Goal: Task Accomplishment & Management: Manage account settings

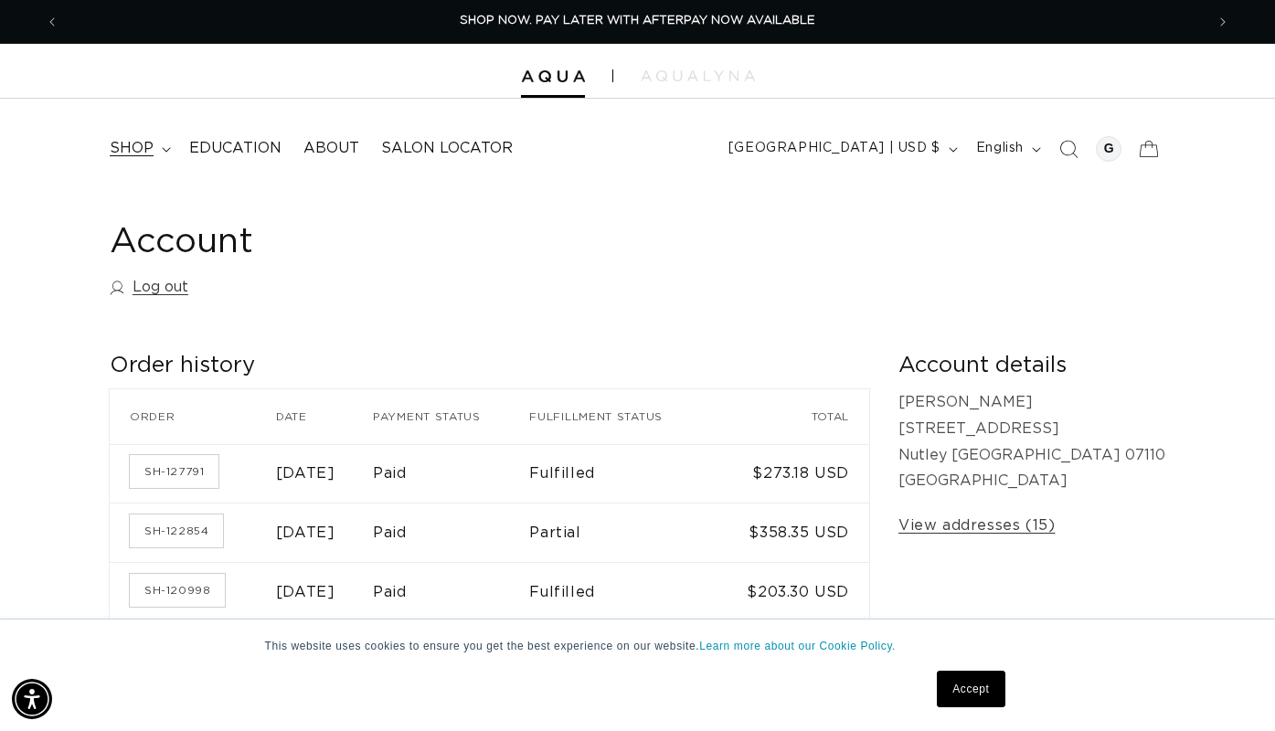
click at [167, 143] on summary "shop" at bounding box center [139, 148] width 80 height 41
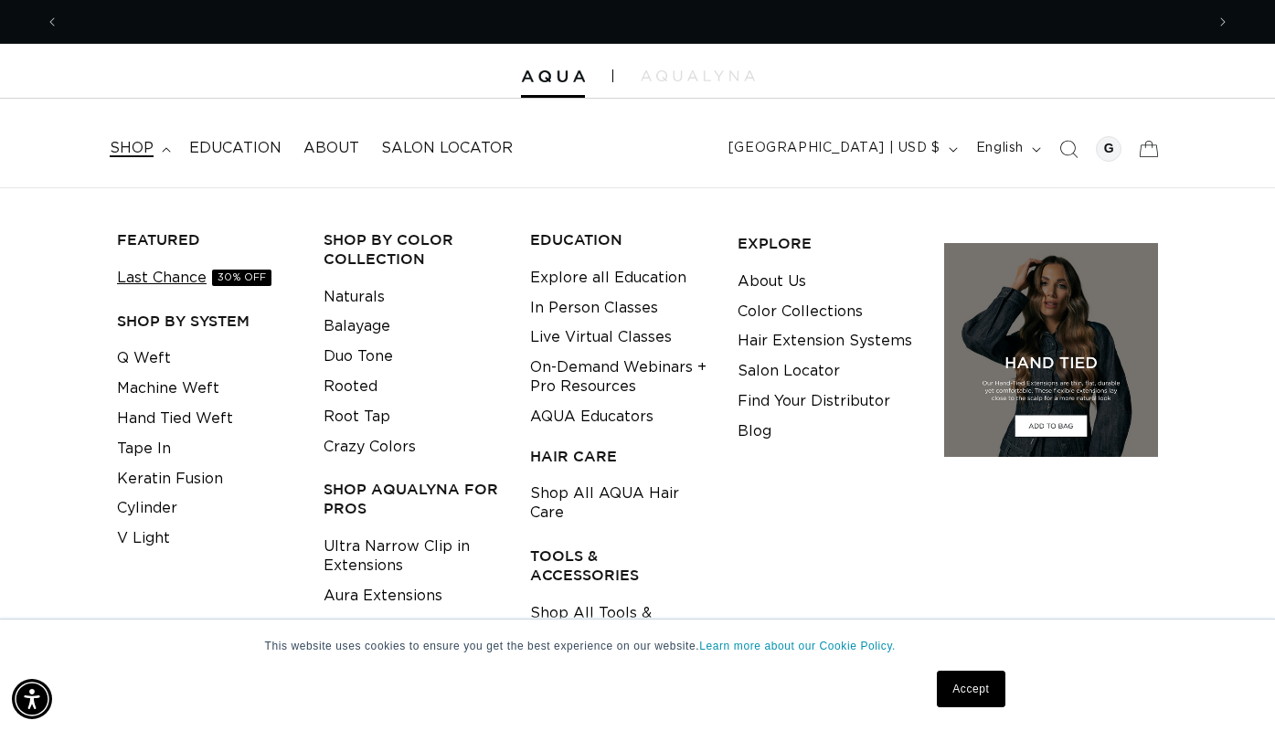
scroll to position [0, 2291]
click at [161, 470] on link "Keratin Fusion" at bounding box center [170, 479] width 106 height 30
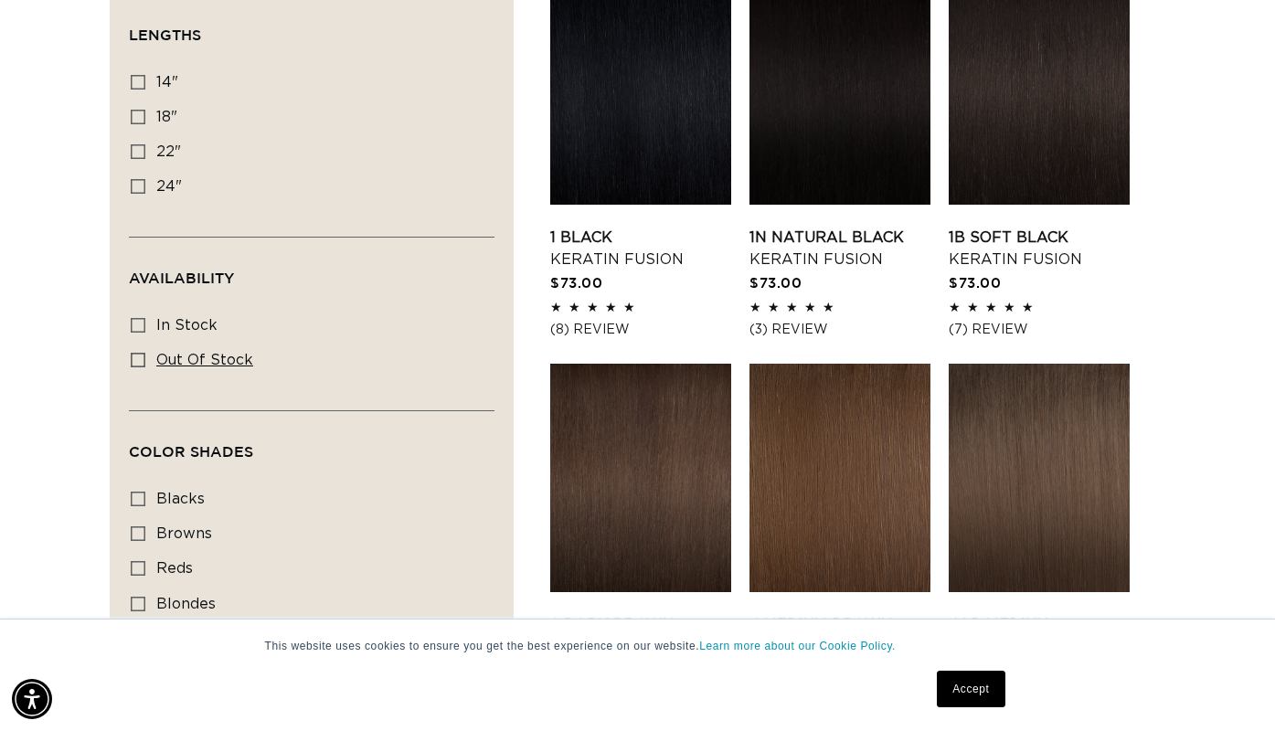
scroll to position [685, 0]
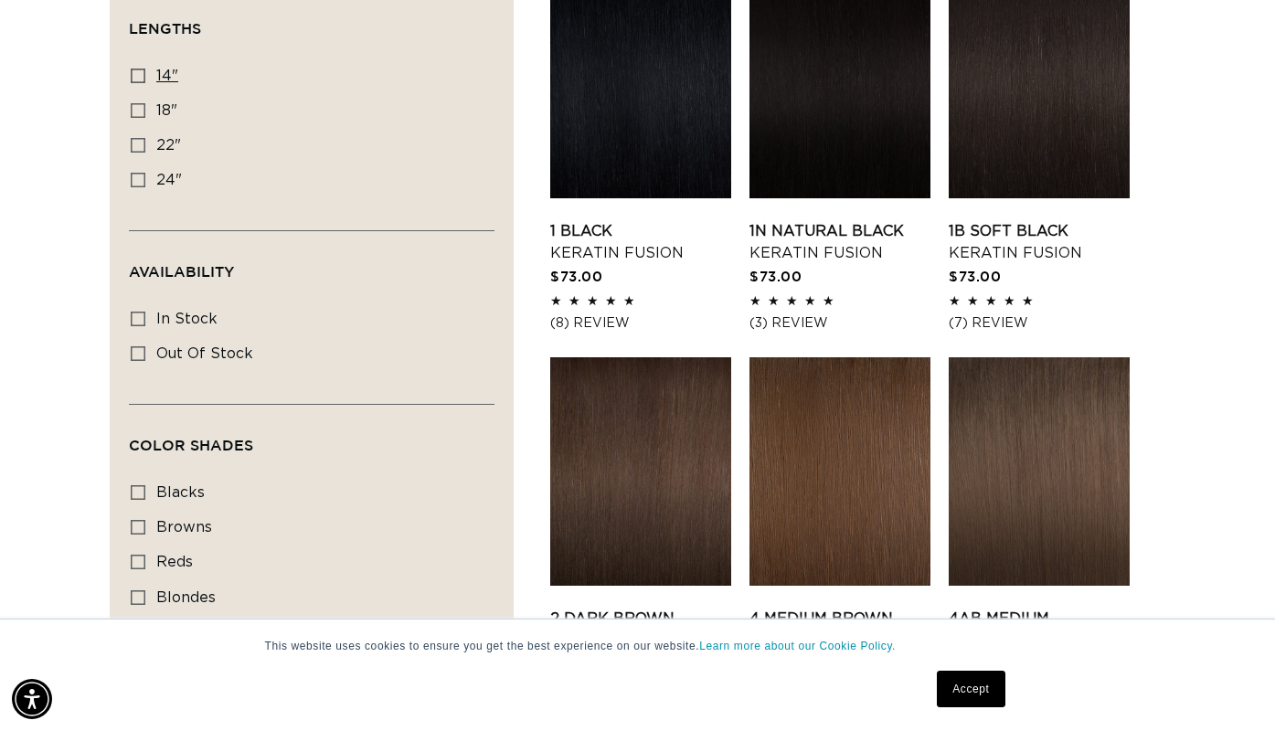
click at [134, 73] on icon at bounding box center [138, 76] width 15 height 15
click at [134, 73] on input "14" 14" (20 products)" at bounding box center [138, 76] width 15 height 15
checkbox input "true"
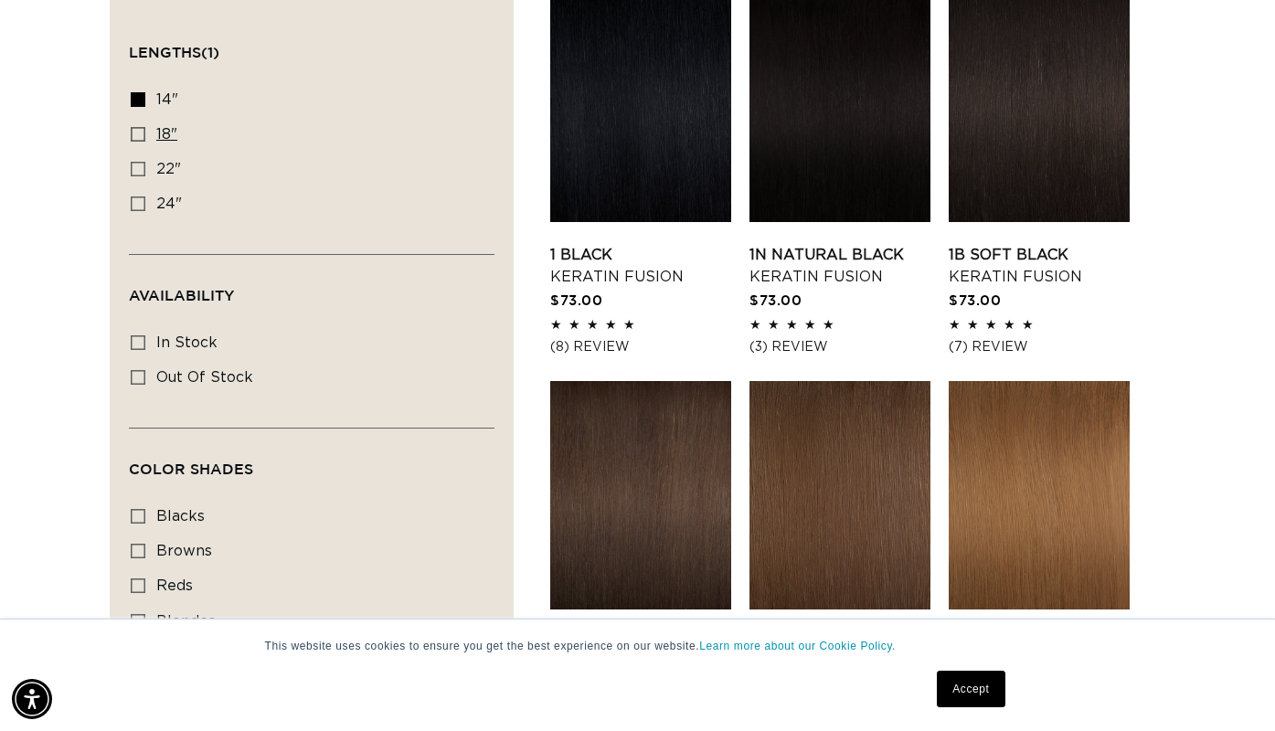
click at [133, 130] on icon at bounding box center [138, 134] width 15 height 15
click at [133, 130] on input "18" 18" (47 products)" at bounding box center [138, 134] width 15 height 15
checkbox input "true"
click at [138, 97] on icon at bounding box center [138, 99] width 15 height 15
click at [138, 97] on input "14" 14" (20 products)" at bounding box center [138, 99] width 15 height 15
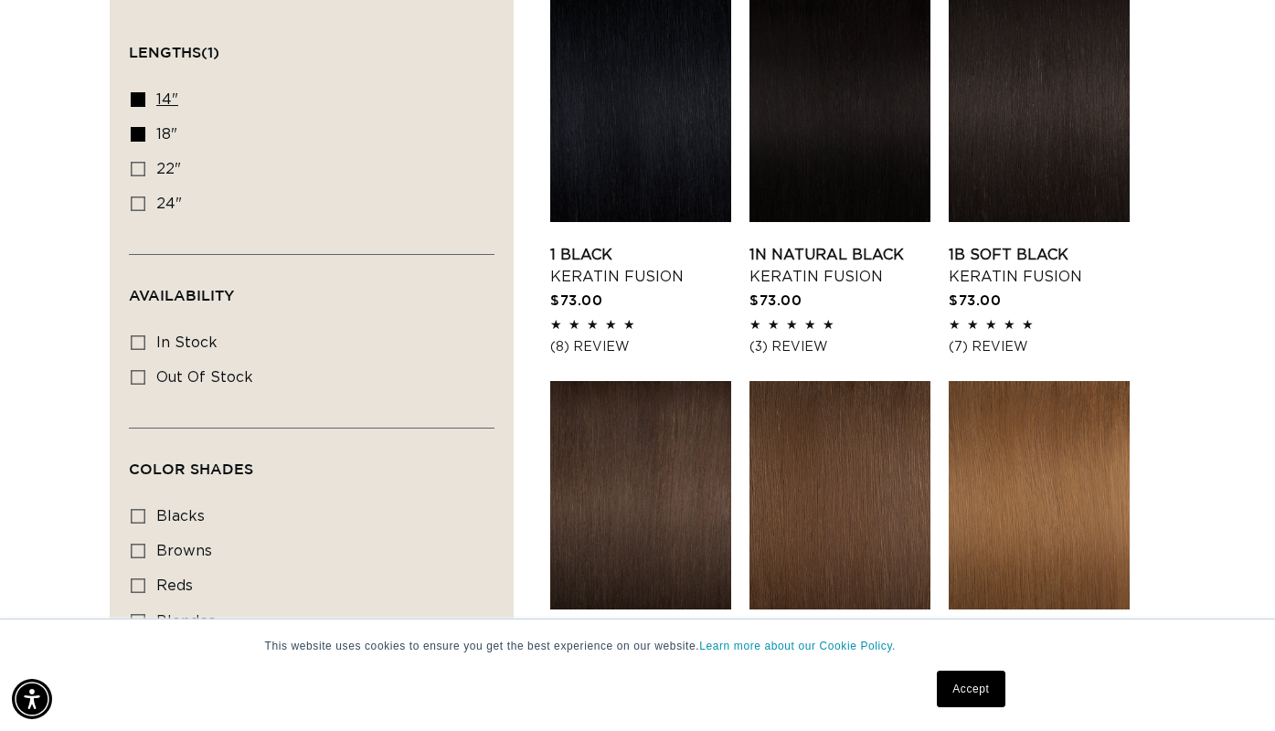
checkbox input "false"
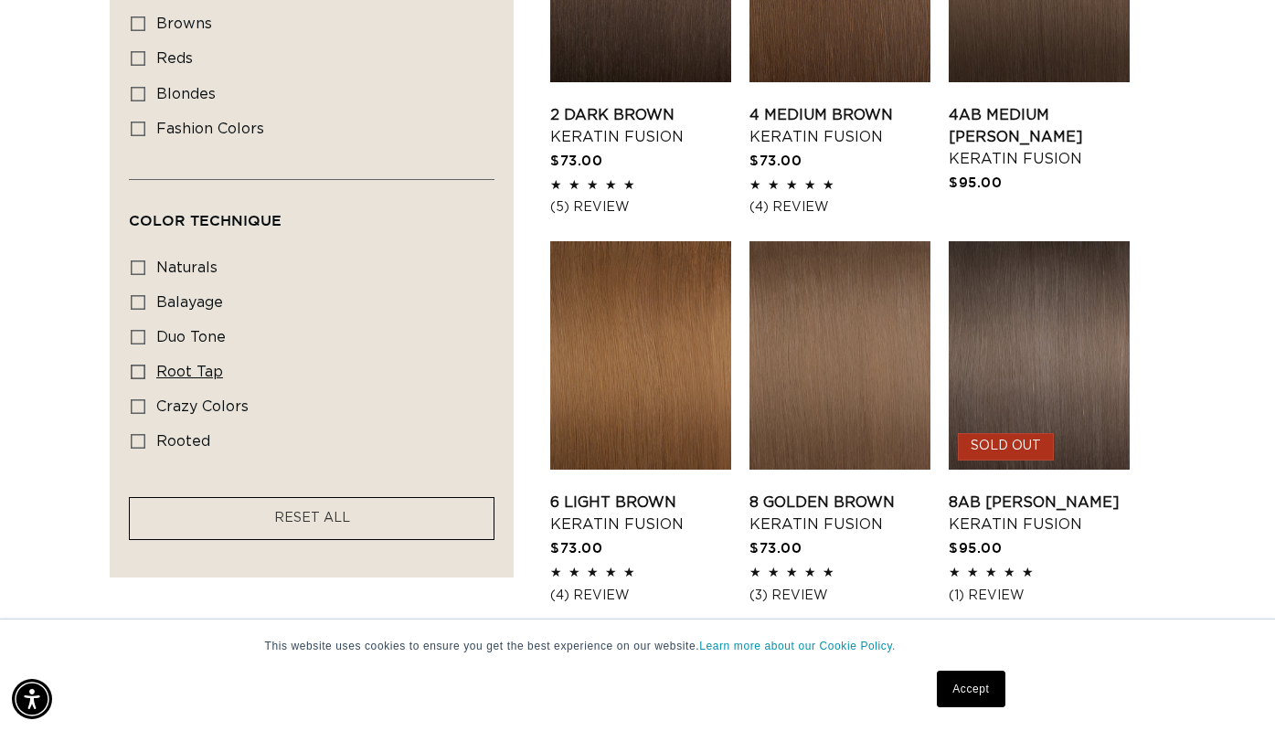
click at [139, 378] on icon at bounding box center [138, 372] width 15 height 15
click at [139, 378] on input "root tap root tap (6 products)" at bounding box center [138, 372] width 15 height 15
checkbox input "true"
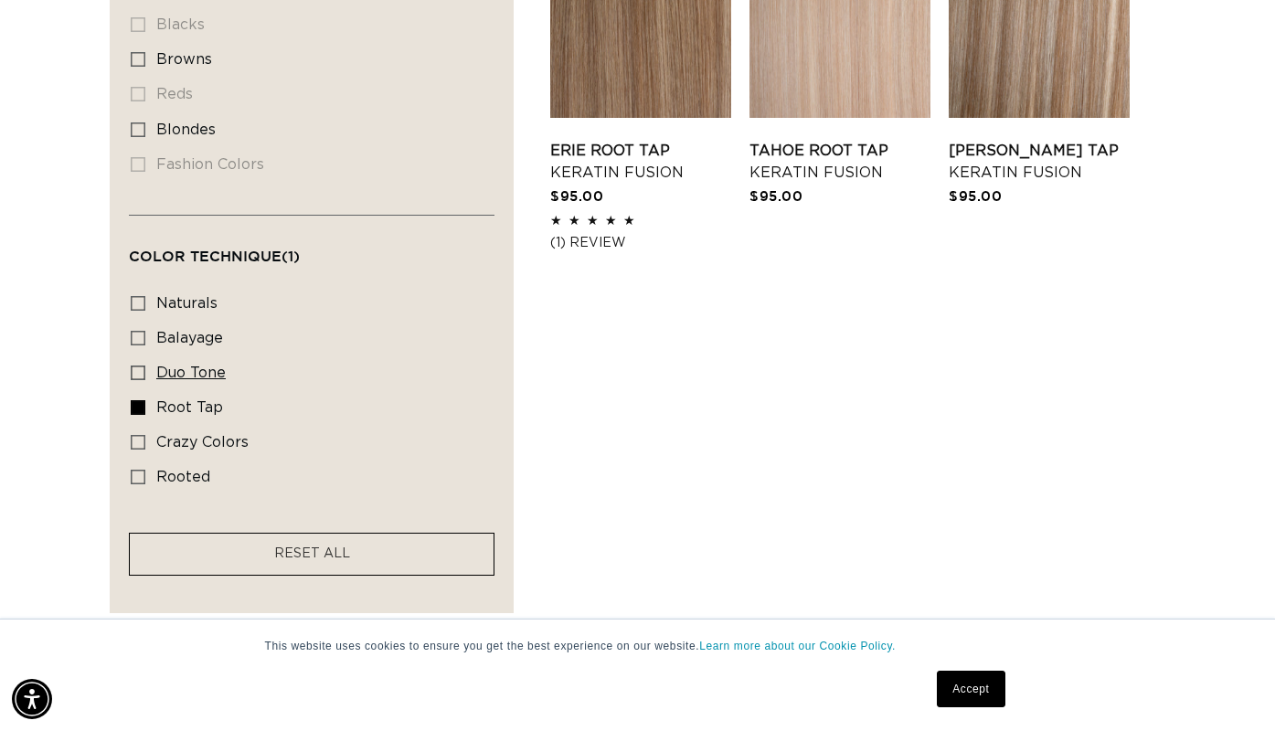
click at [140, 374] on icon at bounding box center [138, 373] width 15 height 15
click at [140, 374] on input "duo tone duo tone (5 products)" at bounding box center [138, 373] width 15 height 15
checkbox input "true"
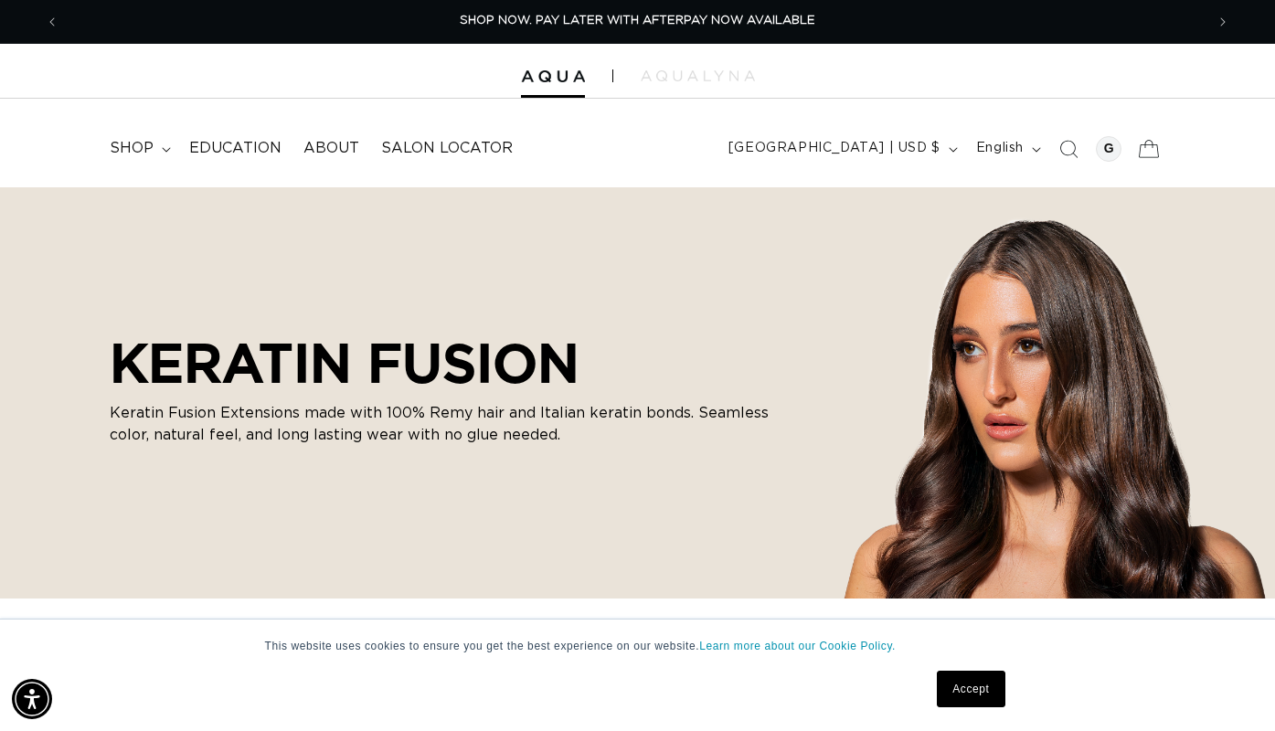
click at [1138, 151] on icon at bounding box center [1148, 148] width 43 height 43
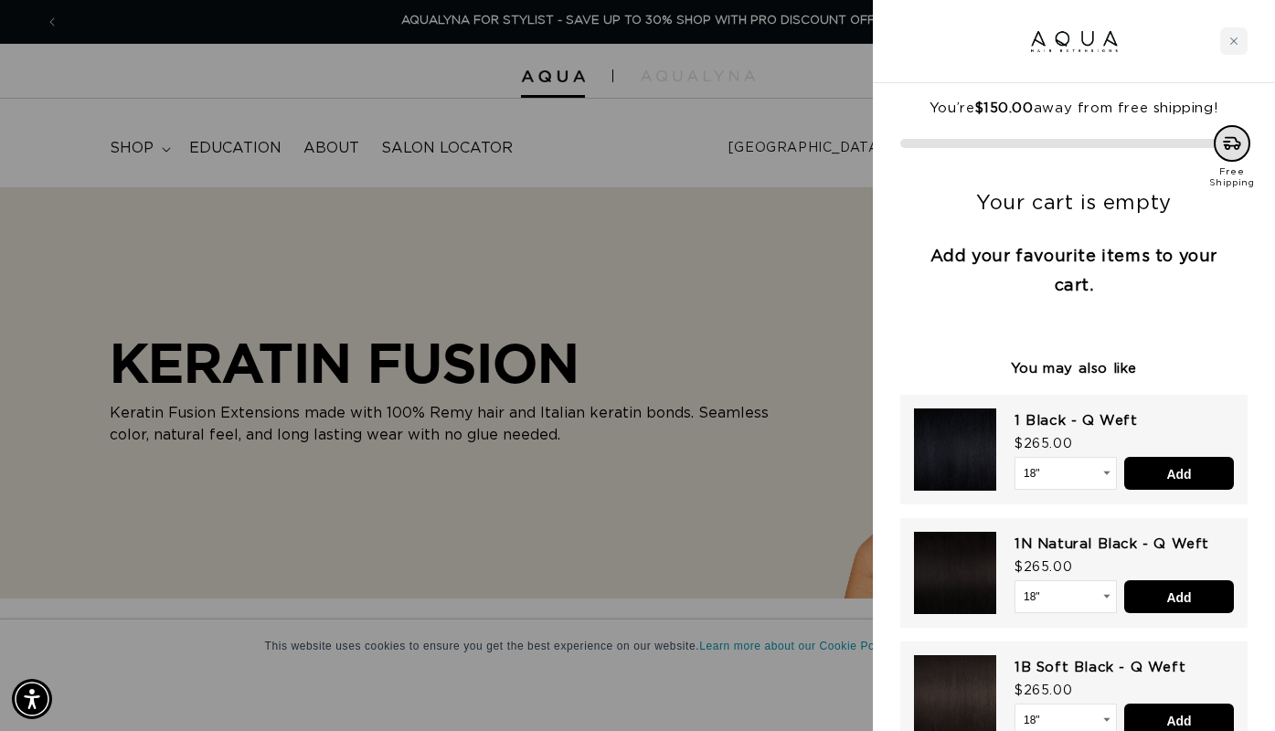
click at [780, 103] on div at bounding box center [637, 365] width 1275 height 731
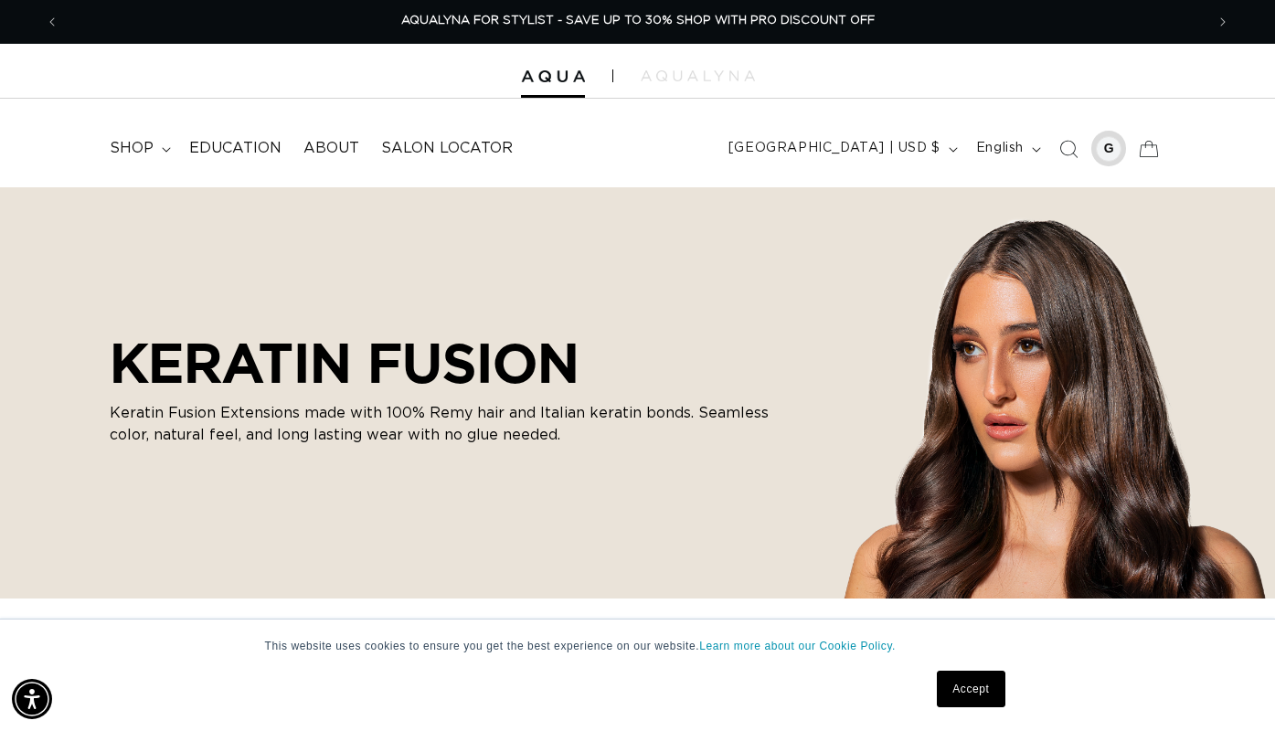
click at [1108, 148] on div at bounding box center [1109, 149] width 26 height 26
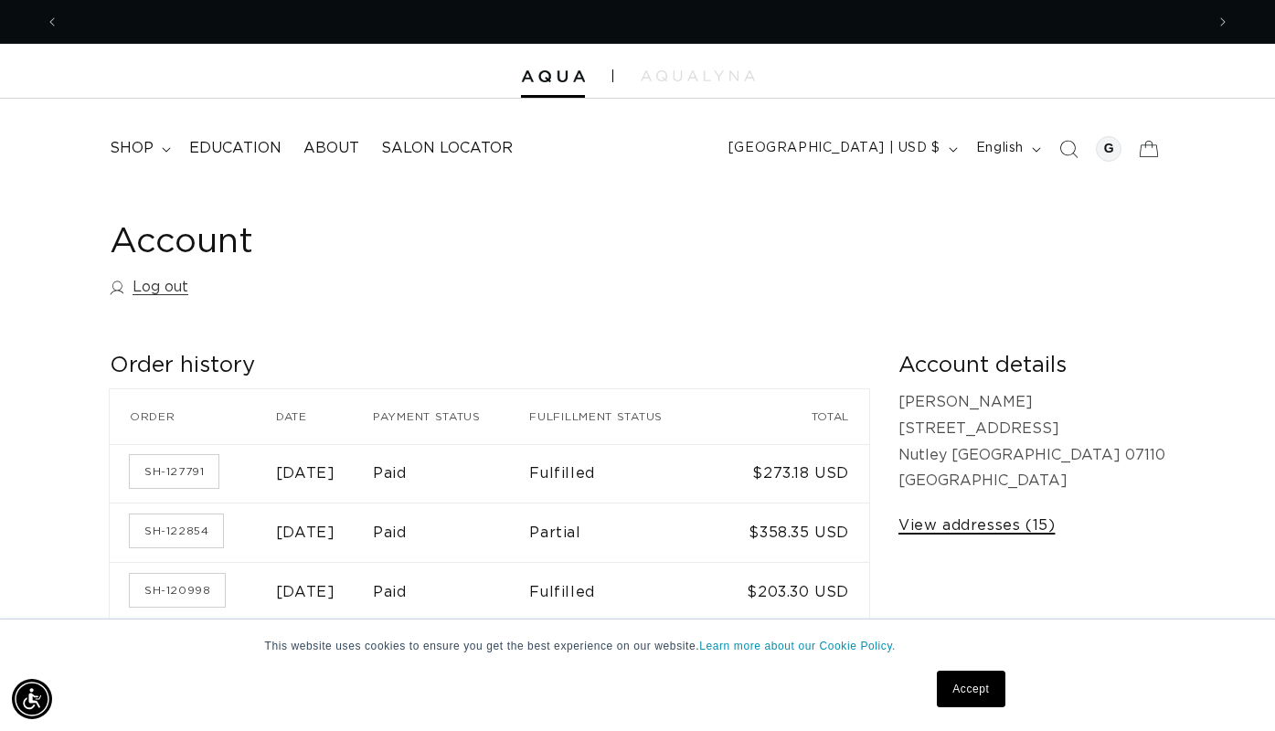
scroll to position [0, 1146]
click at [1049, 519] on link "View addresses (15)" at bounding box center [977, 526] width 156 height 27
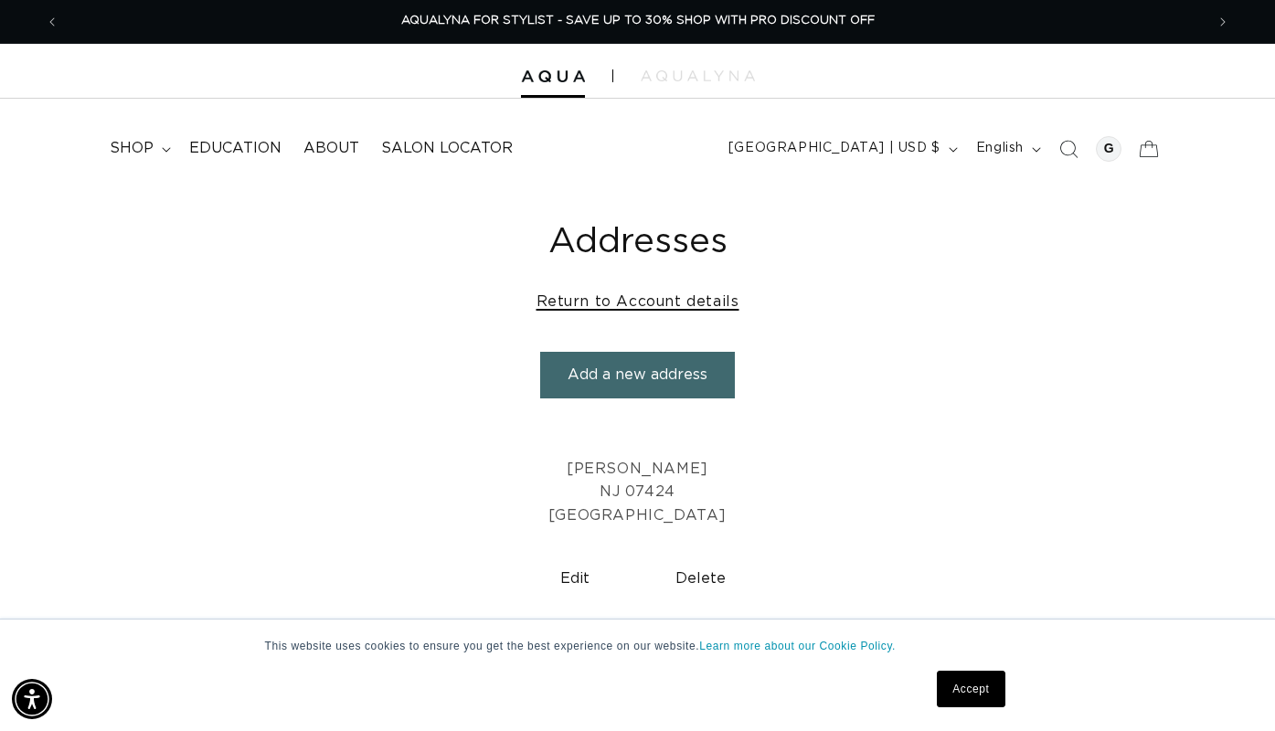
click at [662, 305] on link "Return to Account details" at bounding box center [638, 302] width 203 height 27
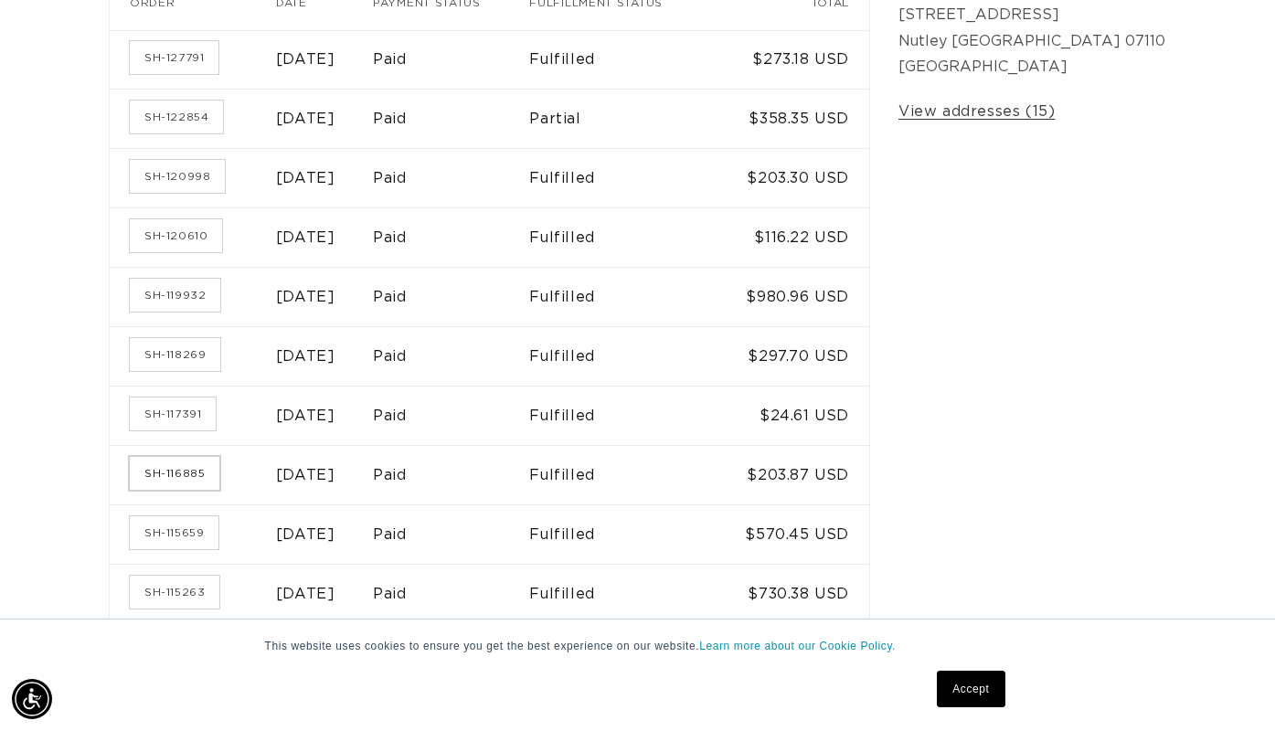
click at [176, 463] on link "SH-116885" at bounding box center [175, 473] width 90 height 33
